Goal: Task Accomplishment & Management: Complete application form

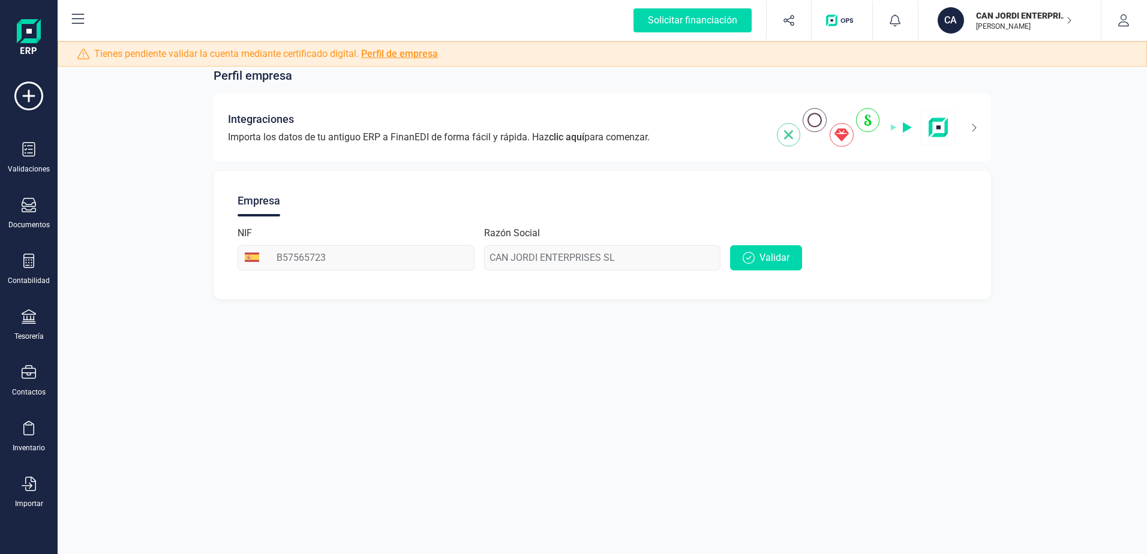
click at [74, 10] on button at bounding box center [78, 20] width 38 height 38
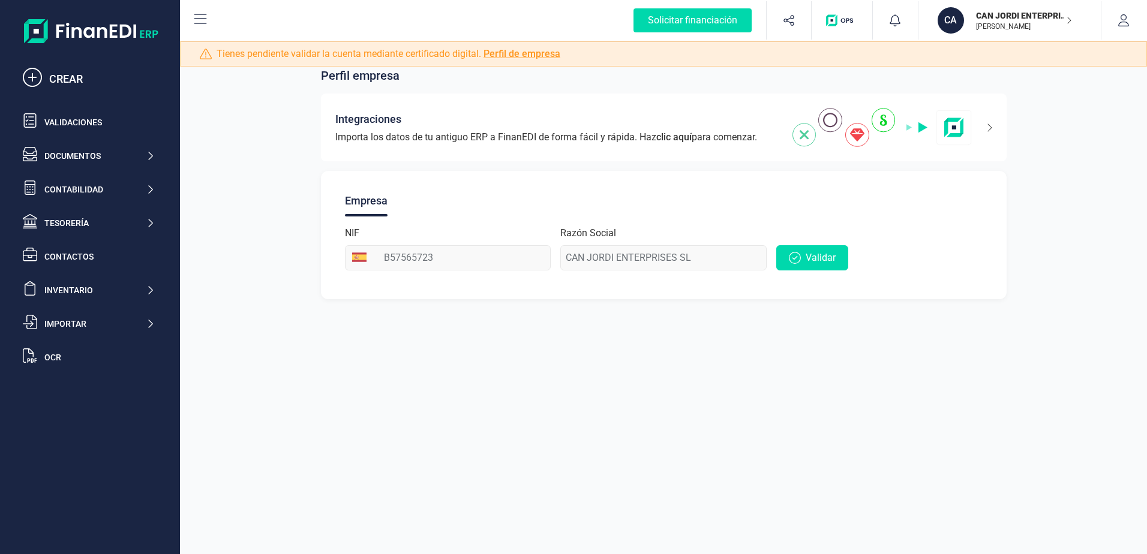
click at [205, 19] on icon at bounding box center [200, 19] width 14 height 14
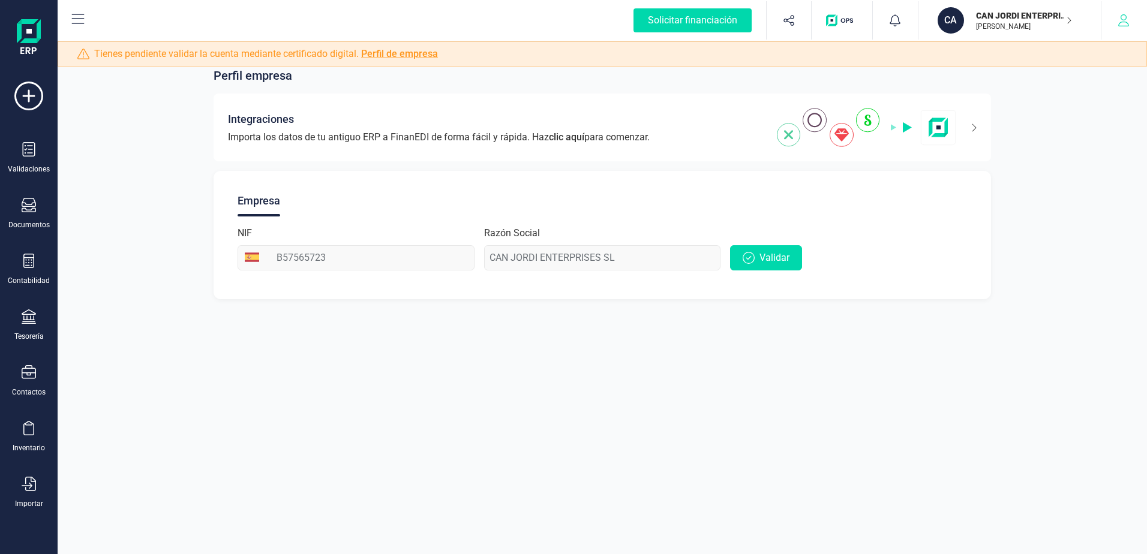
click at [1125, 28] on button "button" at bounding box center [1123, 20] width 45 height 38
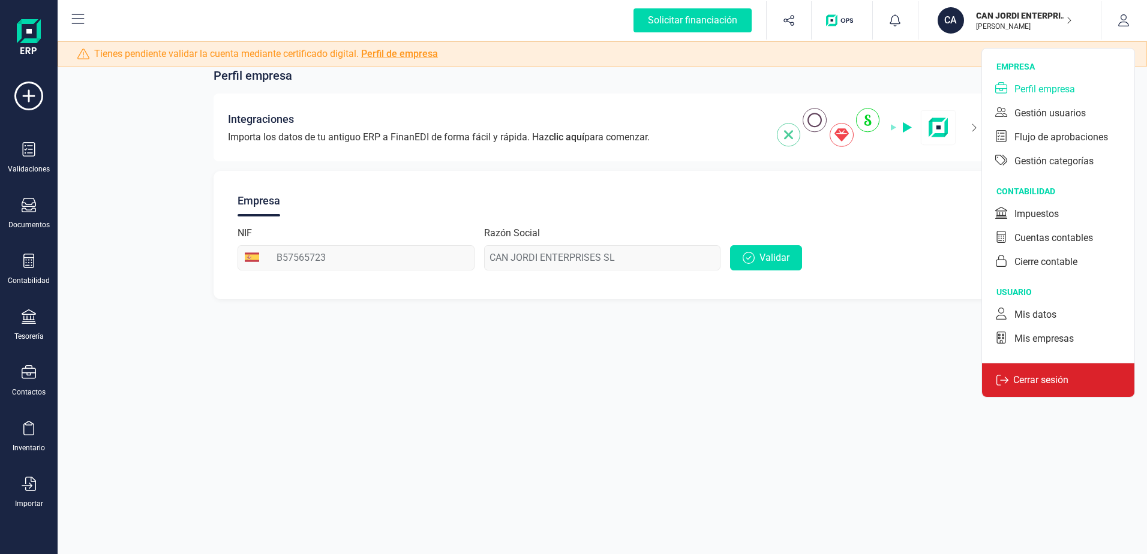
click at [1049, 373] on p "Cerrar sesión" at bounding box center [1040, 380] width 65 height 14
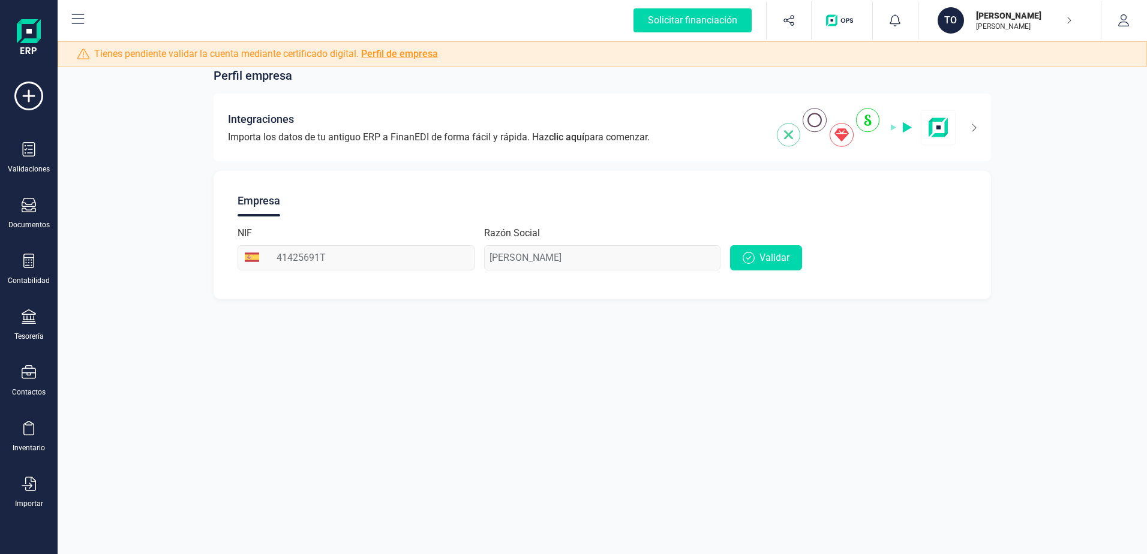
click at [509, 256] on div "Razón Social [PERSON_NAME]" at bounding box center [602, 248] width 237 height 44
click at [1071, 19] on div "TO [PERSON_NAME] [PERSON_NAME]" at bounding box center [1005, 20] width 144 height 26
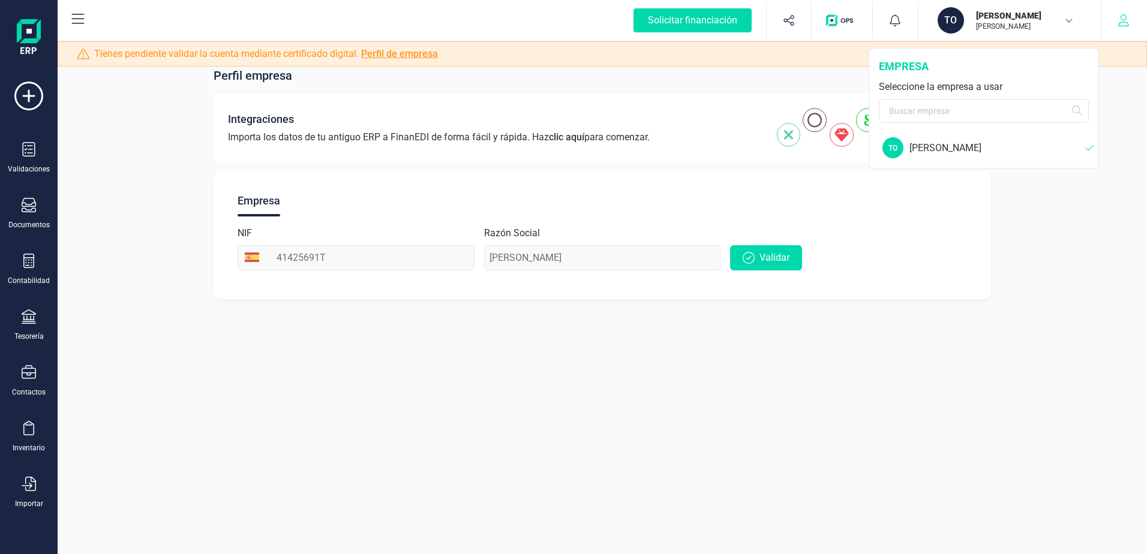
click at [1129, 26] on button "button" at bounding box center [1123, 20] width 45 height 38
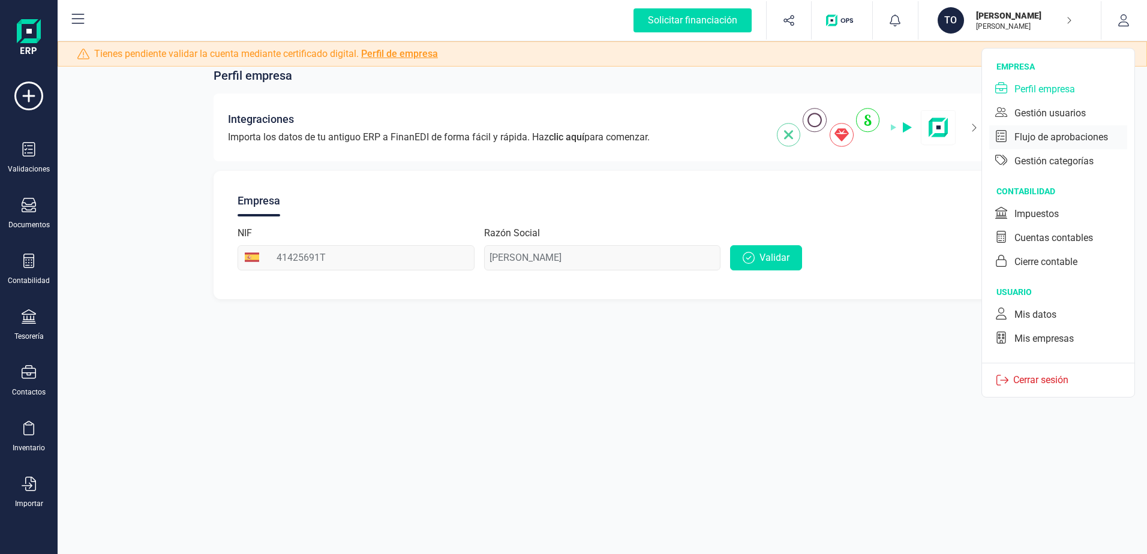
click at [1073, 136] on div "Flujo de aprobaciones" at bounding box center [1061, 137] width 94 height 14
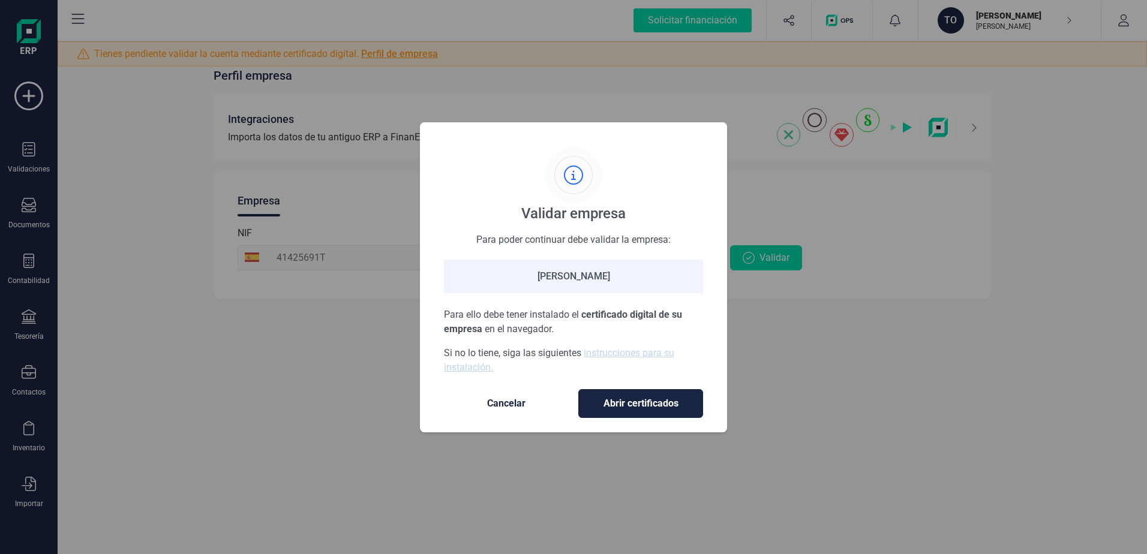
click at [492, 409] on span "Cancelar" at bounding box center [506, 403] width 101 height 14
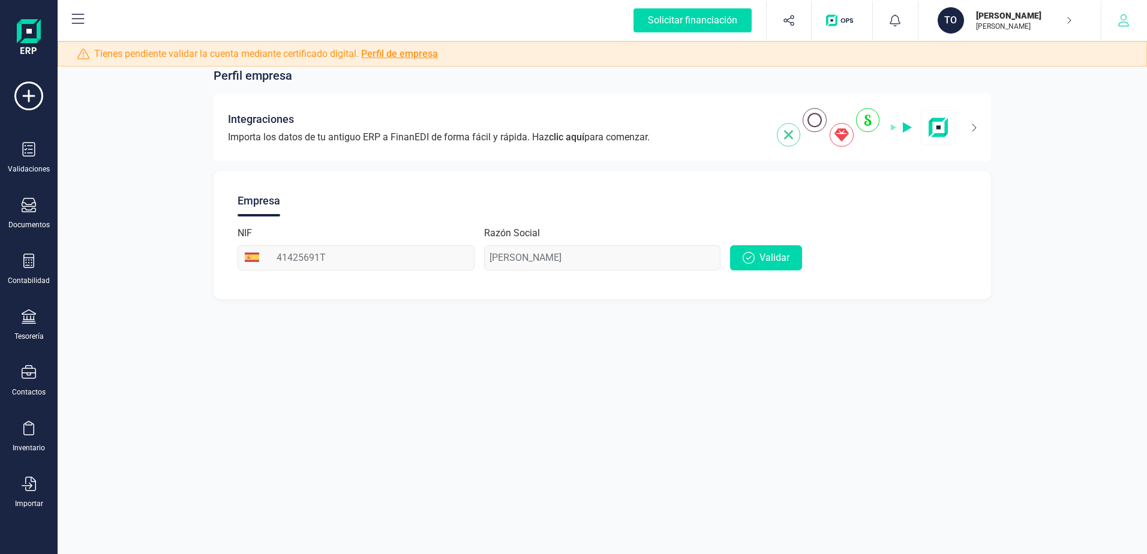
click at [1140, 22] on button "button" at bounding box center [1123, 20] width 45 height 38
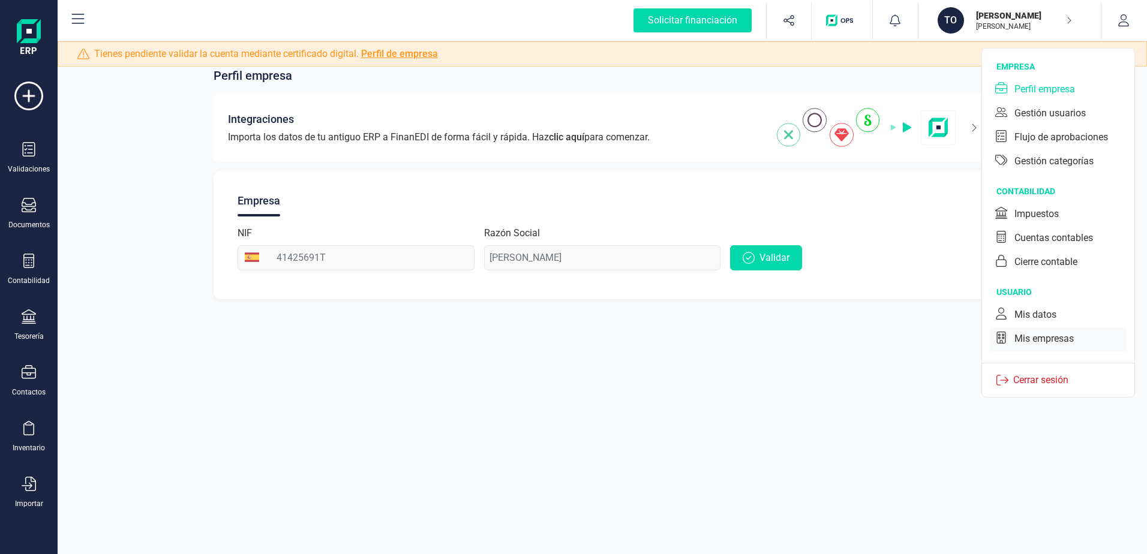
click at [1035, 342] on div "Mis empresas" at bounding box center [1043, 339] width 59 height 14
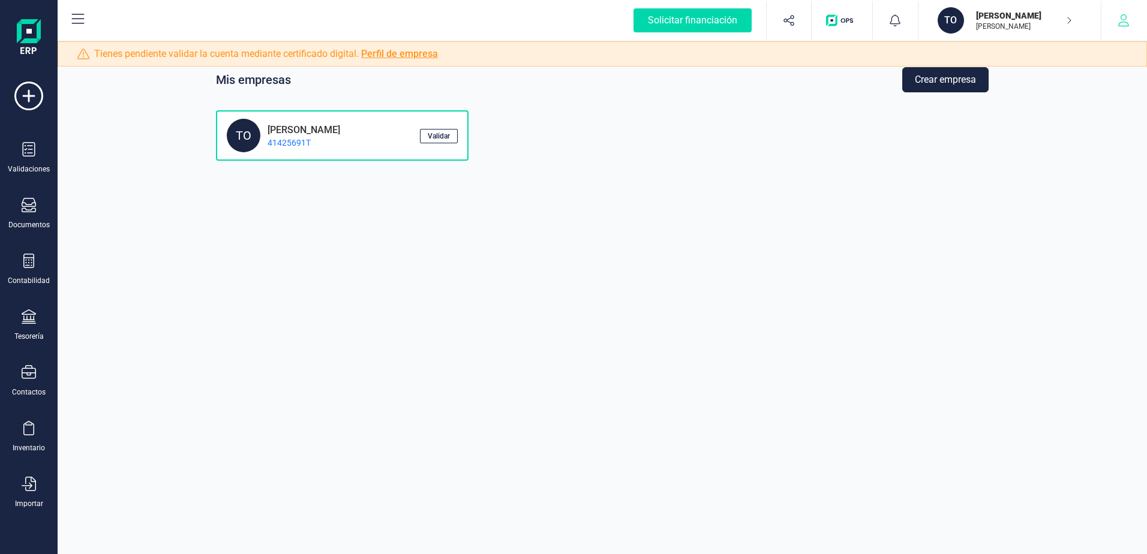
click at [1127, 23] on icon "button" at bounding box center [1123, 20] width 11 height 12
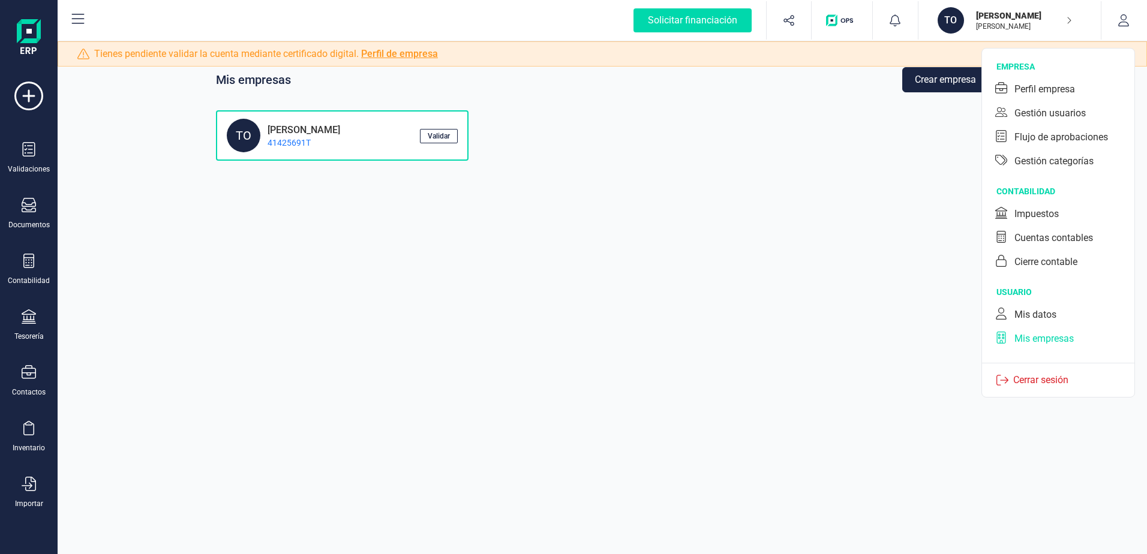
click at [1039, 311] on div "Mis datos" at bounding box center [1035, 315] width 42 height 14
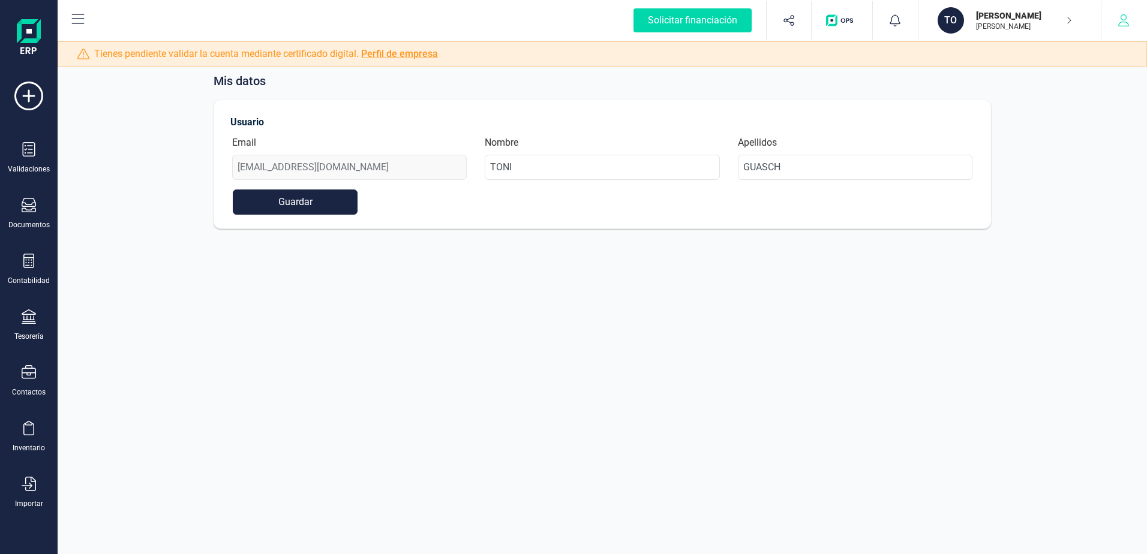
click at [1116, 23] on button "button" at bounding box center [1123, 20] width 45 height 38
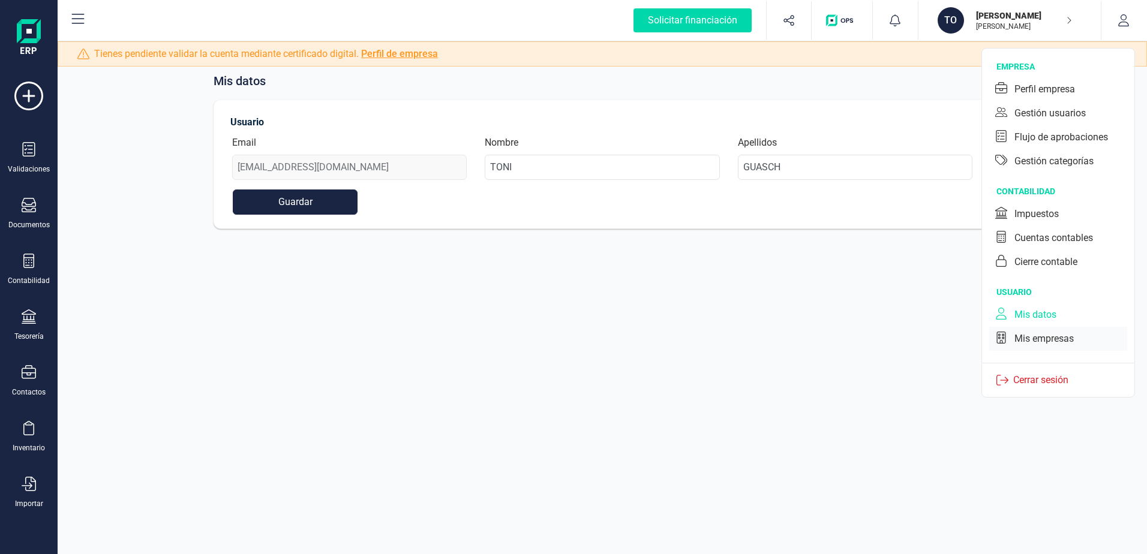
click at [1049, 336] on div "Mis empresas" at bounding box center [1043, 339] width 59 height 14
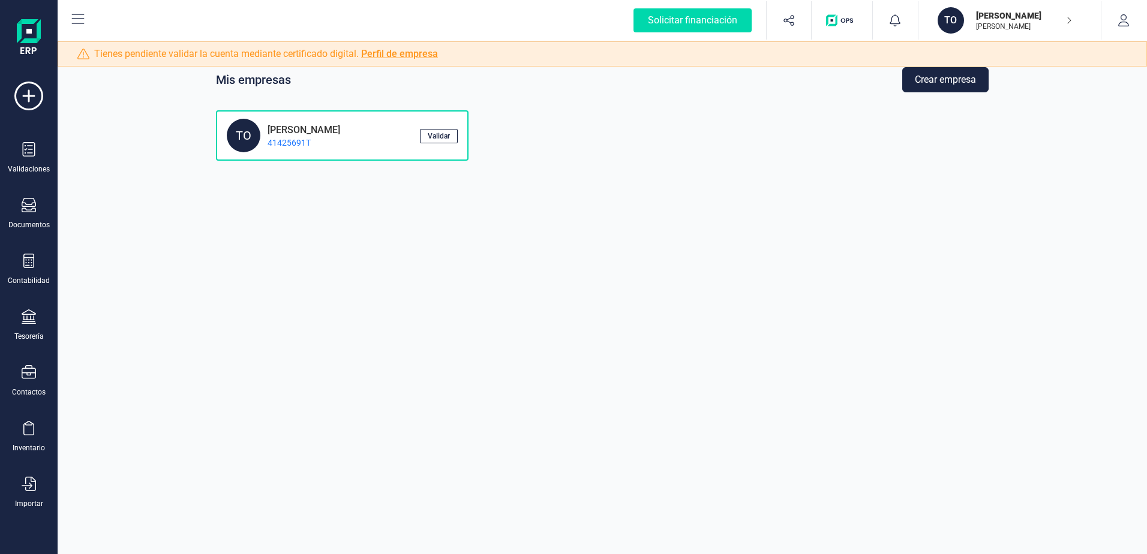
click at [360, 132] on div "TO [PERSON_NAME] 41425691T" at bounding box center [323, 136] width 193 height 34
click at [245, 133] on div "TO" at bounding box center [244, 136] width 34 height 34
click at [1123, 17] on icon "button" at bounding box center [1123, 20] width 12 height 12
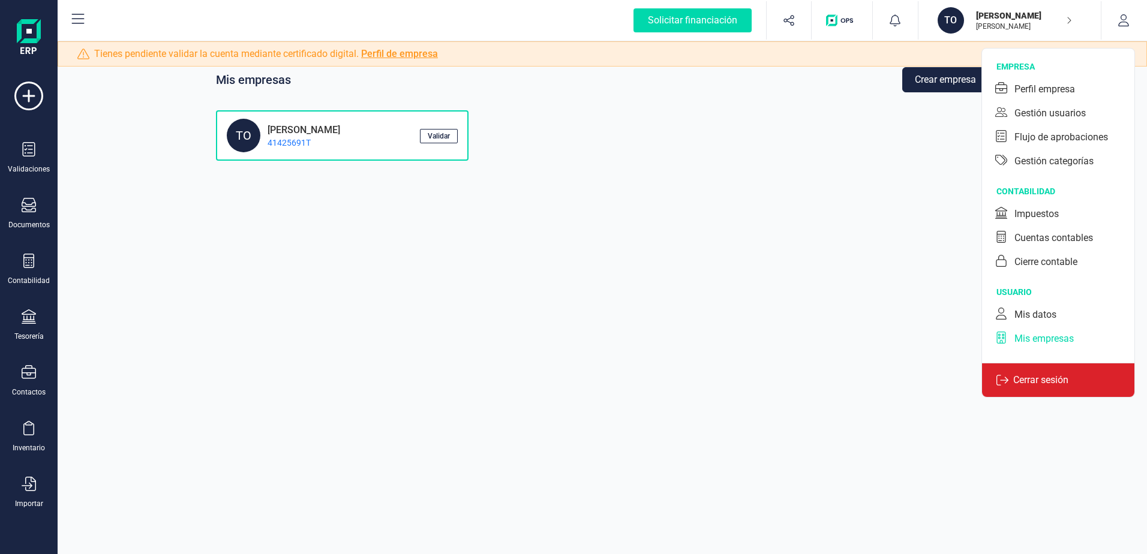
click at [1048, 375] on p "Cerrar sesión" at bounding box center [1040, 380] width 65 height 14
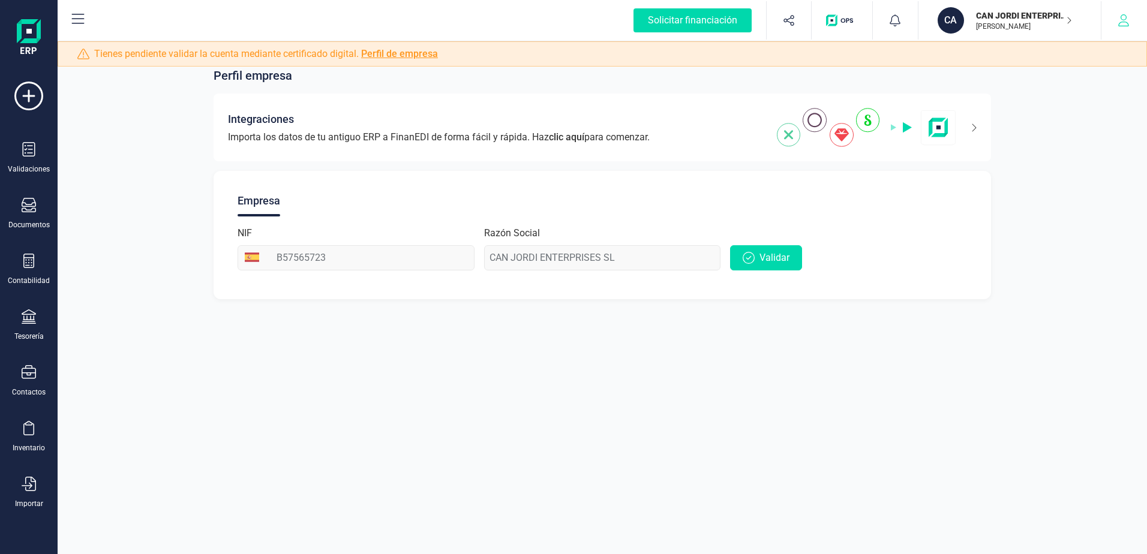
click at [1129, 23] on button "button" at bounding box center [1123, 20] width 45 height 38
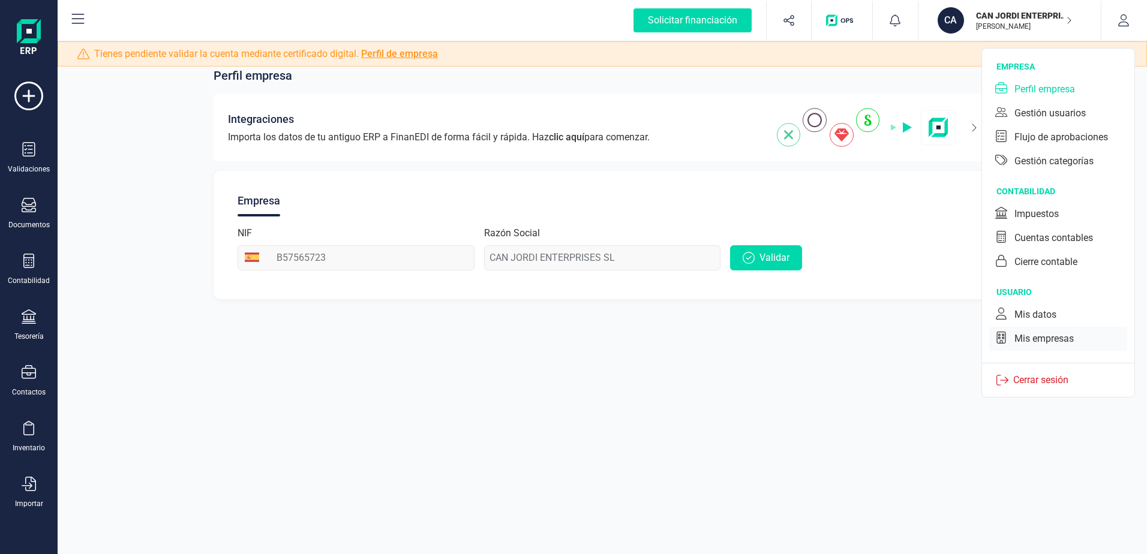
click at [1062, 344] on div "Mis empresas" at bounding box center [1043, 339] width 59 height 14
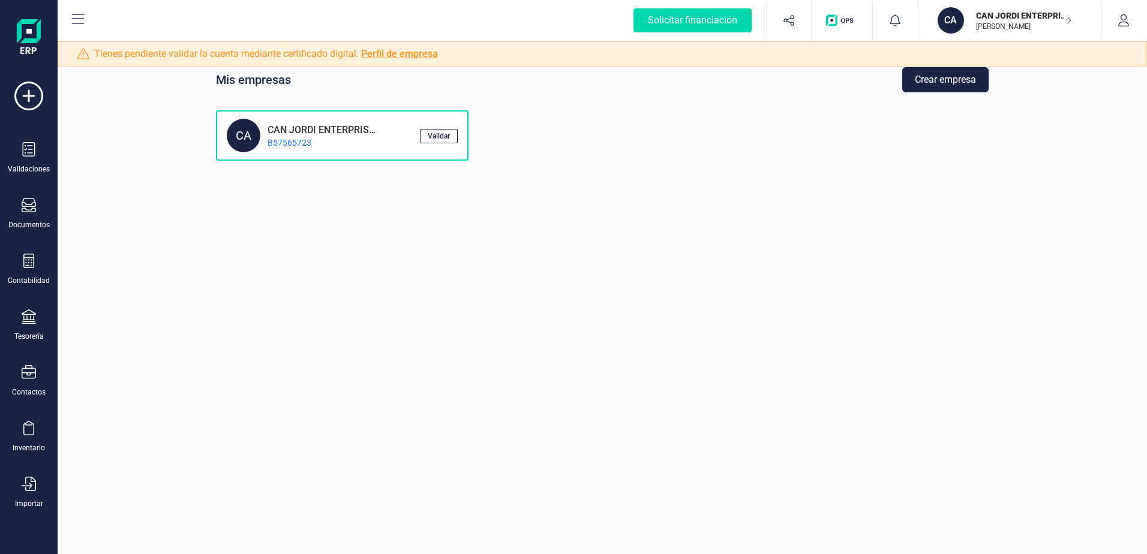
click at [972, 87] on button "Crear empresa" at bounding box center [945, 79] width 86 height 25
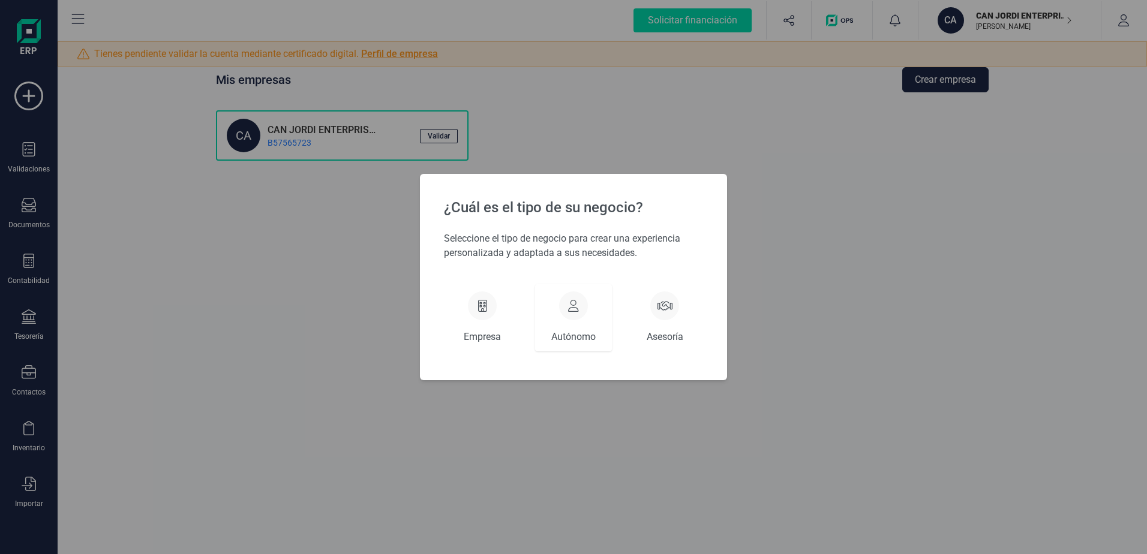
click at [581, 318] on div "Autónomo" at bounding box center [573, 317] width 77 height 67
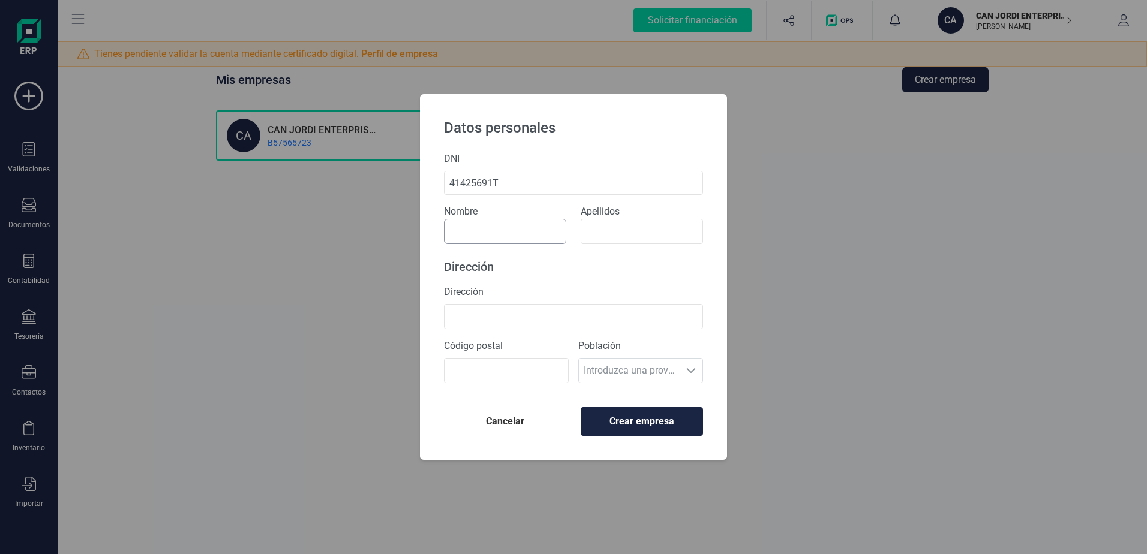
type input "41425691T"
click at [531, 222] on input at bounding box center [505, 231] width 122 height 25
type input "Toni"
click at [620, 233] on input at bounding box center [642, 231] width 122 height 25
type input "GE"
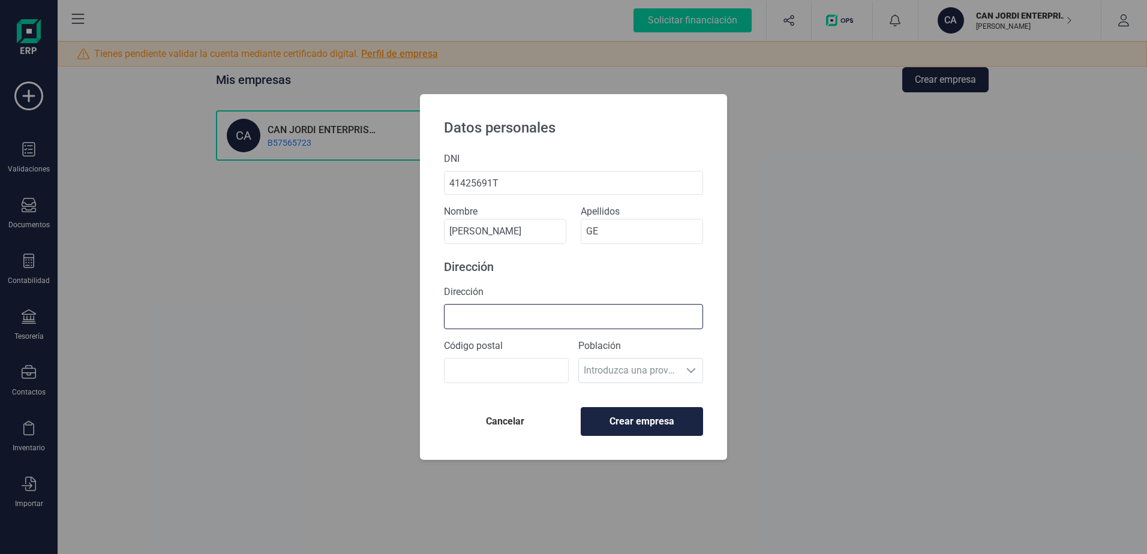
click at [515, 309] on input "Dirección" at bounding box center [573, 316] width 259 height 25
type input "CAN JORDI 47"
type input "07812"
click at [622, 418] on span "Crear empresa" at bounding box center [642, 421] width 102 height 14
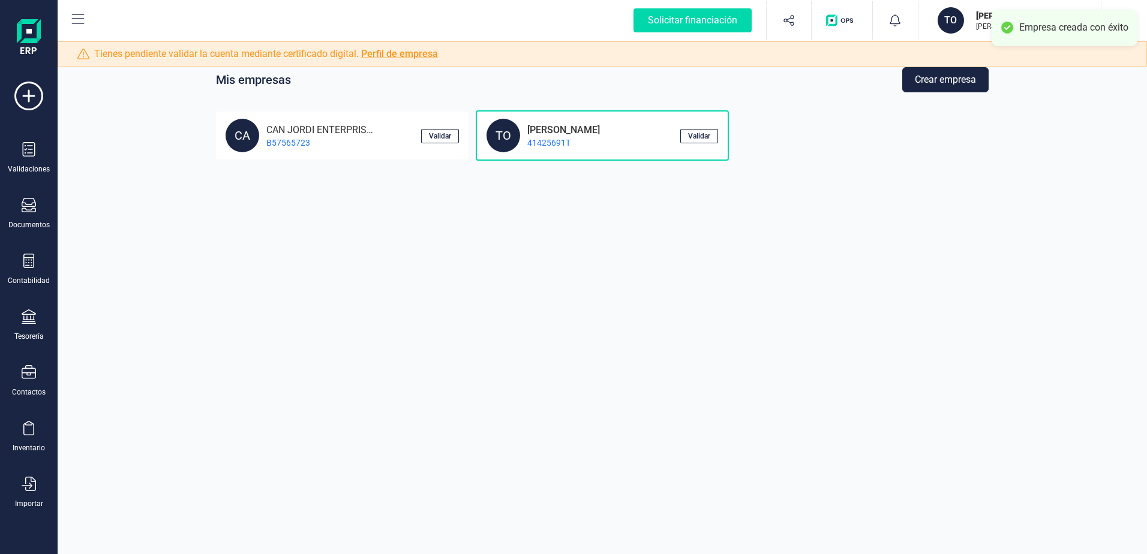
click at [610, 139] on div "TO [PERSON_NAME] 41425691T" at bounding box center [582, 136] width 193 height 34
click at [24, 100] on icon at bounding box center [28, 96] width 29 height 29
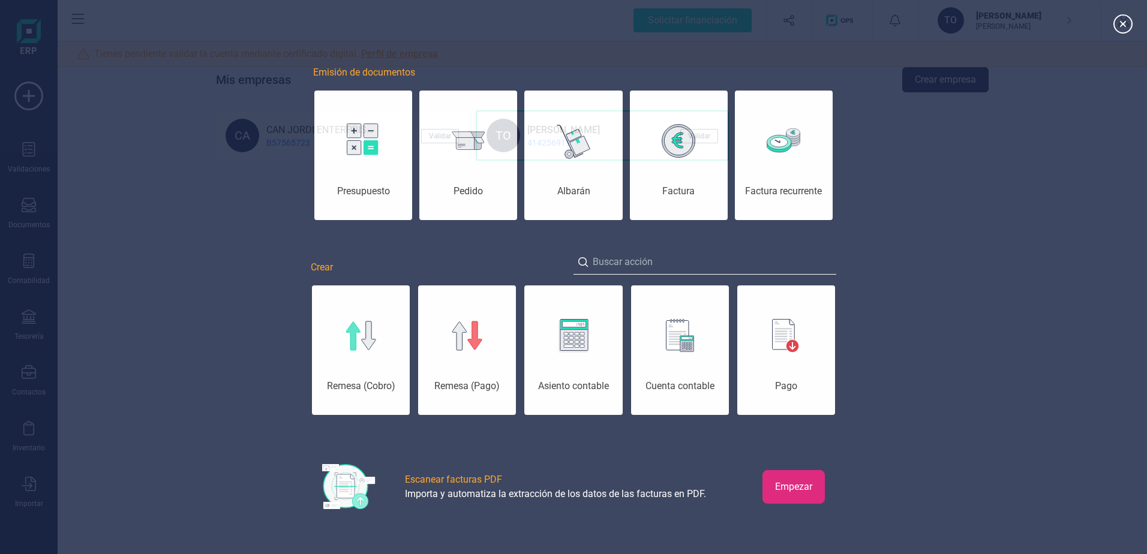
scroll to position [0, 60]
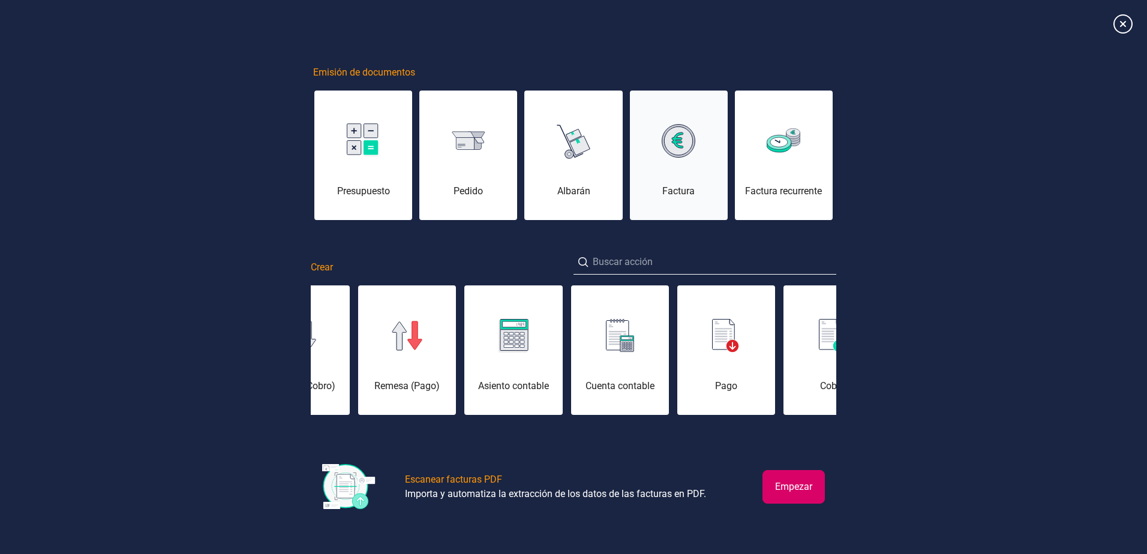
click at [654, 157] on div "Factura" at bounding box center [679, 162] width 98 height 72
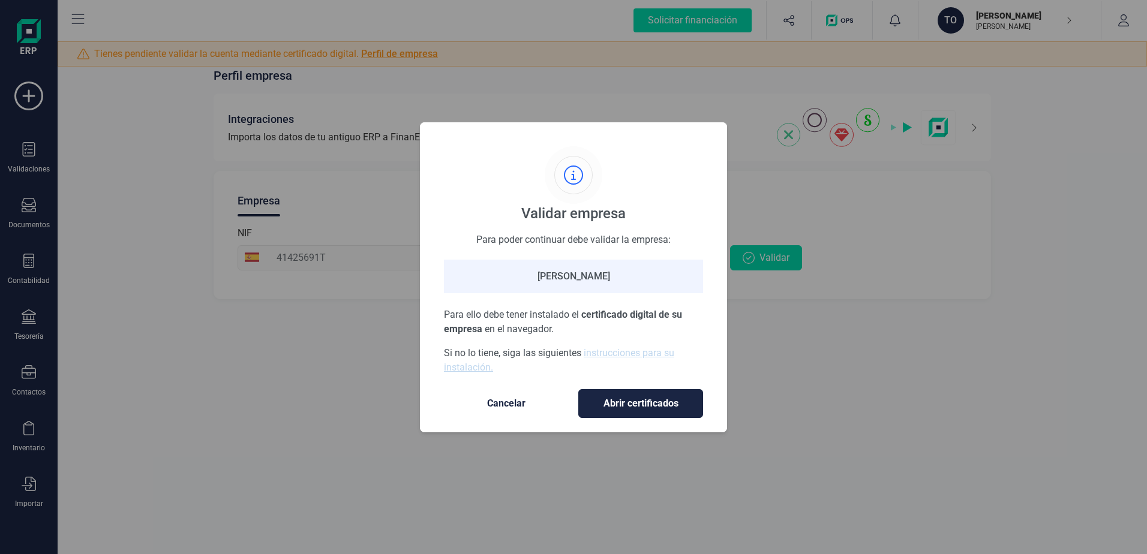
click at [514, 399] on span "Cancelar" at bounding box center [506, 403] width 101 height 14
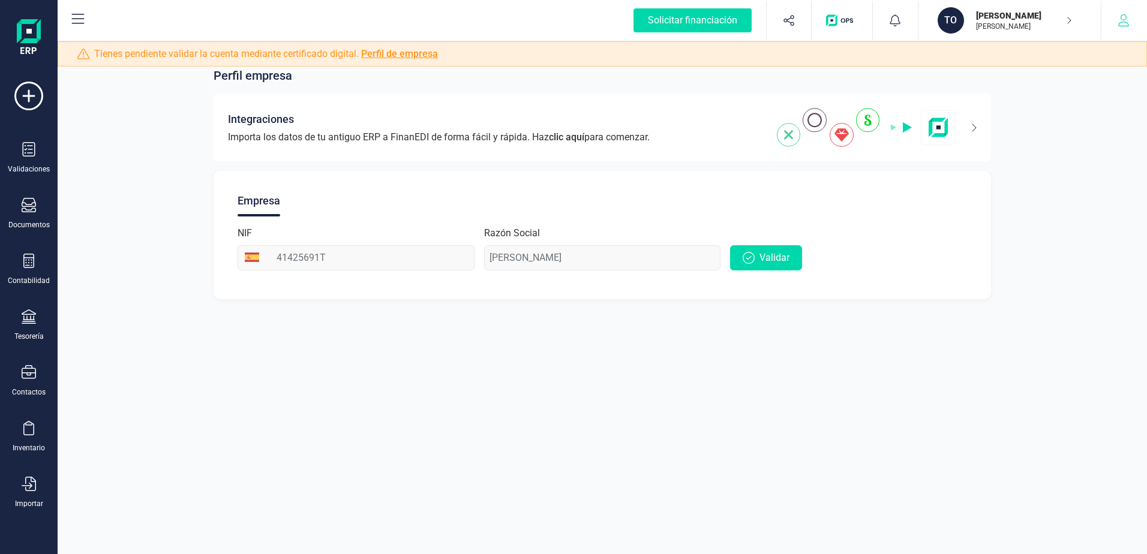
click at [1119, 20] on icon "button" at bounding box center [1123, 20] width 12 height 12
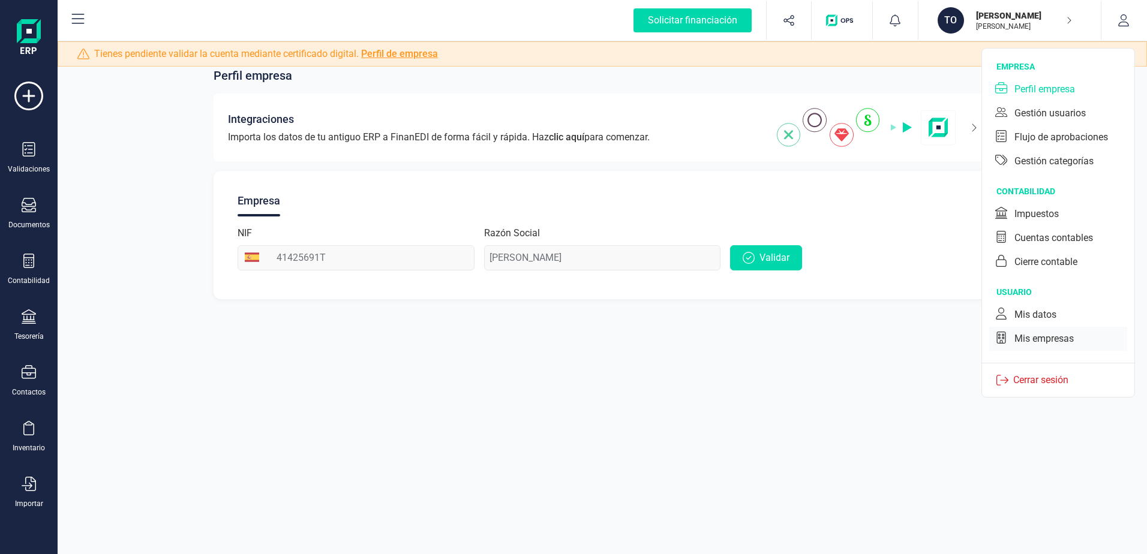
click at [1041, 340] on div "Mis empresas" at bounding box center [1043, 339] width 59 height 14
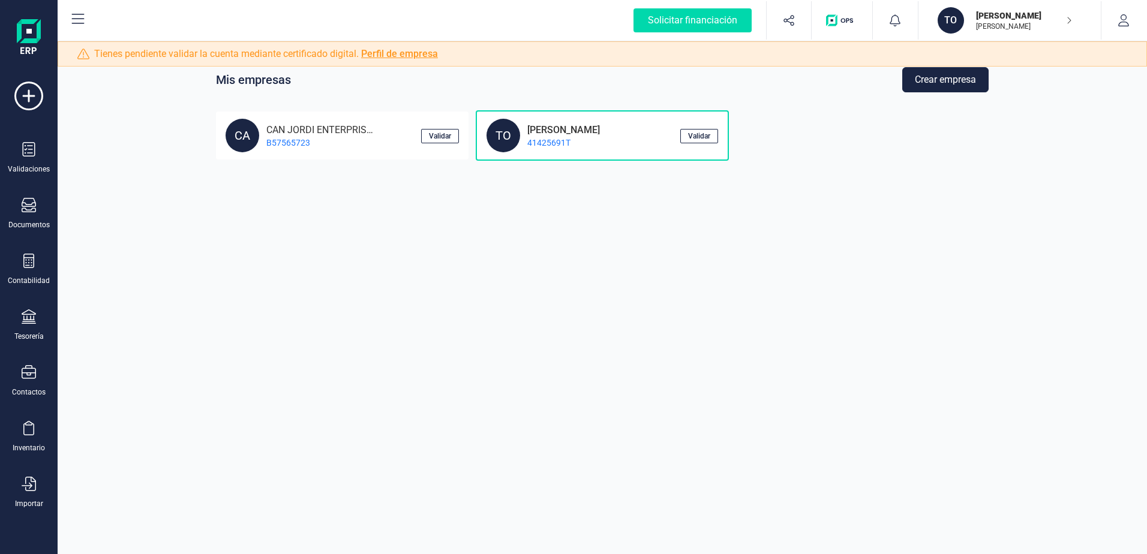
click at [602, 144] on div "TO [PERSON_NAME] 41425691T" at bounding box center [582, 136] width 193 height 34
drag, startPoint x: 598, startPoint y: 137, endPoint x: 582, endPoint y: 139, distance: 15.6
click at [583, 138] on p "41425691T" at bounding box center [560, 143] width 80 height 12
click at [507, 140] on div "TO" at bounding box center [503, 136] width 34 height 34
click at [524, 140] on p "41425691T" at bounding box center [560, 143] width 80 height 12
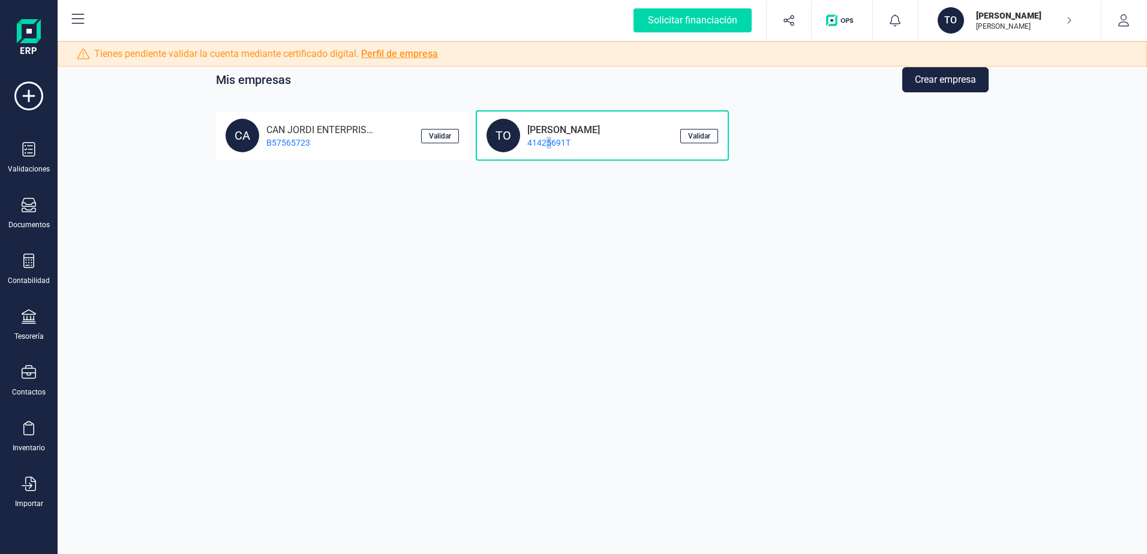
click at [549, 140] on p "41425691T" at bounding box center [560, 143] width 80 height 12
click at [548, 140] on p "41425691T" at bounding box center [560, 143] width 80 height 12
